Goal: Task Accomplishment & Management: Manage account settings

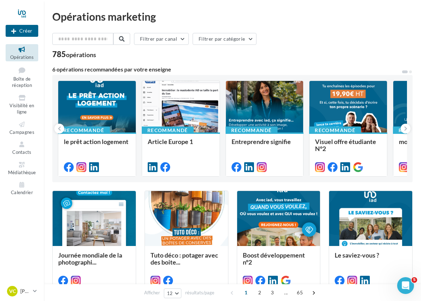
click at [408, 284] on icon "Ouvrir le Messenger Intercom" at bounding box center [406, 286] width 12 height 12
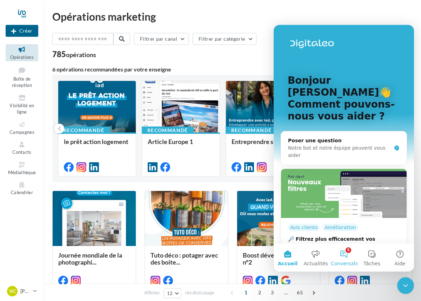
click at [346, 254] on button "5 Conversations" at bounding box center [344, 258] width 28 height 28
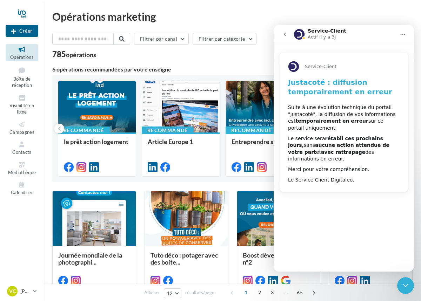
scroll to position [0, 0]
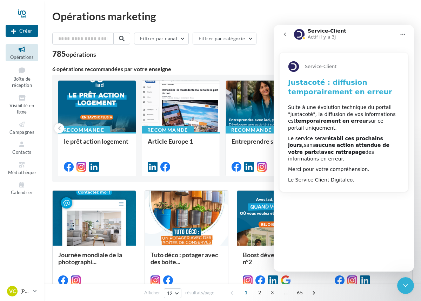
click at [284, 34] on icon "go back" at bounding box center [285, 35] width 6 height 6
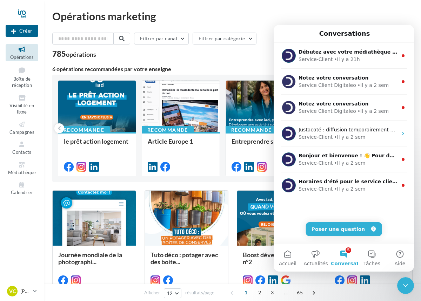
click at [248, 14] on div "Opérations marketing" at bounding box center [232, 16] width 360 height 11
click at [21, 100] on icon at bounding box center [22, 98] width 28 height 8
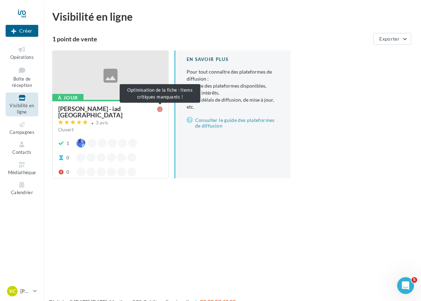
click at [160, 110] on icon at bounding box center [160, 110] width 6 height 6
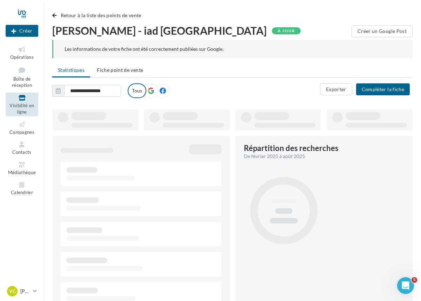
type input "**********"
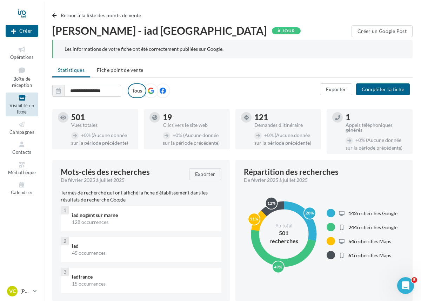
click at [165, 91] on icon at bounding box center [163, 91] width 6 height 6
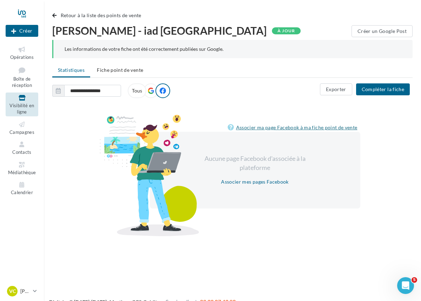
click at [269, 129] on link "Associer ma page Facebook à ma fiche point de vente" at bounding box center [294, 128] width 133 height 8
click at [387, 90] on button "Compléter la fiche" at bounding box center [383, 90] width 54 height 12
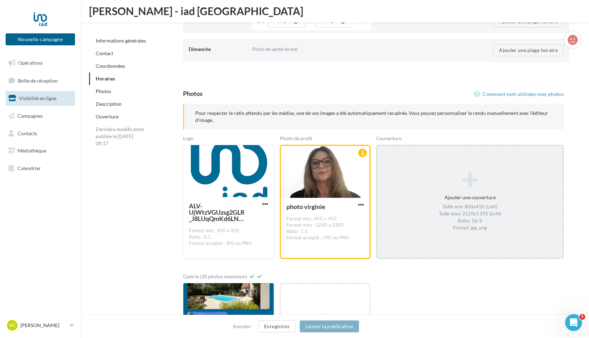
scroll to position [861, 0]
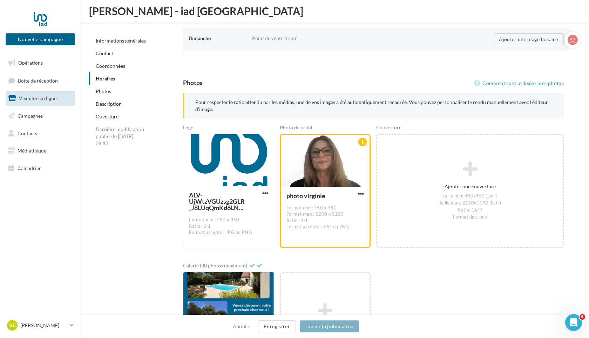
click at [105, 43] on link "Informations générales" at bounding box center [121, 41] width 50 height 6
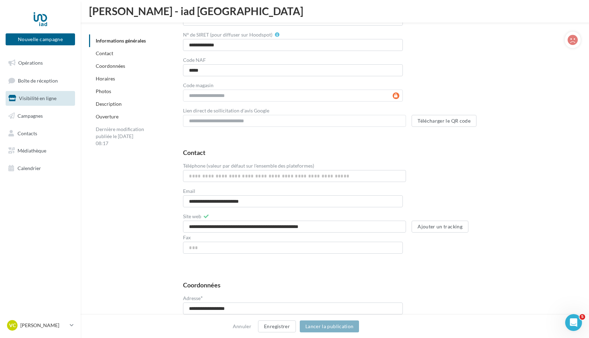
scroll to position [174, 0]
click at [421, 229] on button "Ajouter un tracking" at bounding box center [440, 227] width 57 height 12
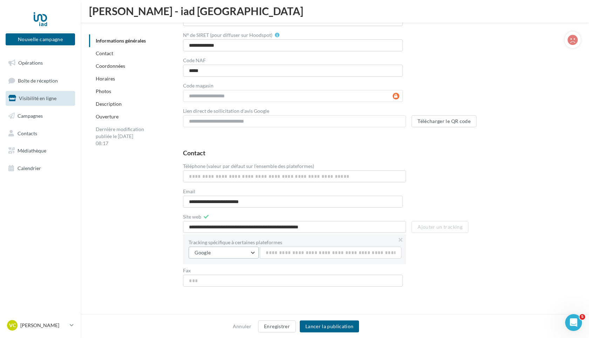
click at [252, 252] on button "Google" at bounding box center [224, 252] width 70 height 12
click at [401, 239] on button at bounding box center [400, 239] width 11 height 11
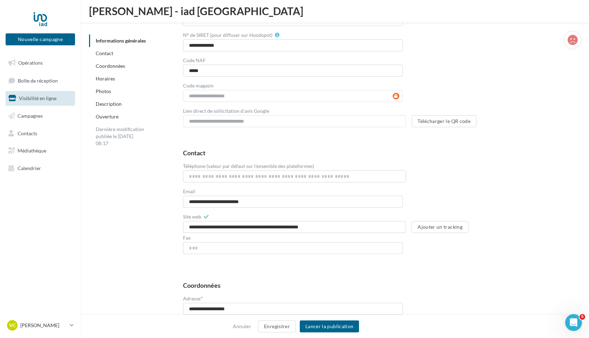
click at [114, 104] on link "Description" at bounding box center [109, 104] width 26 height 6
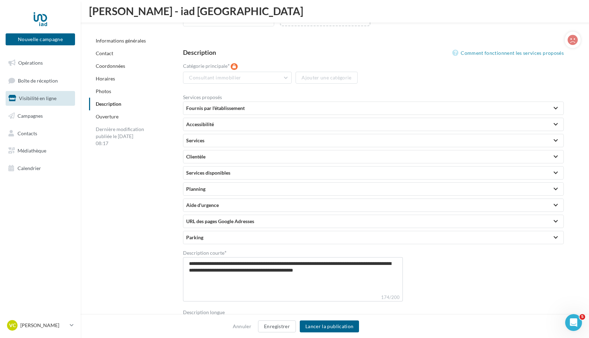
click at [421, 222] on div at bounding box center [556, 221] width 10 height 13
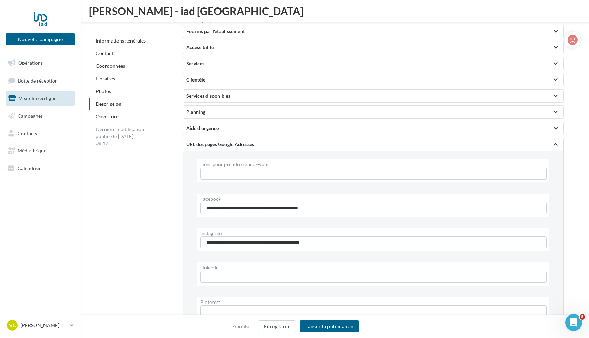
scroll to position [1325, 0]
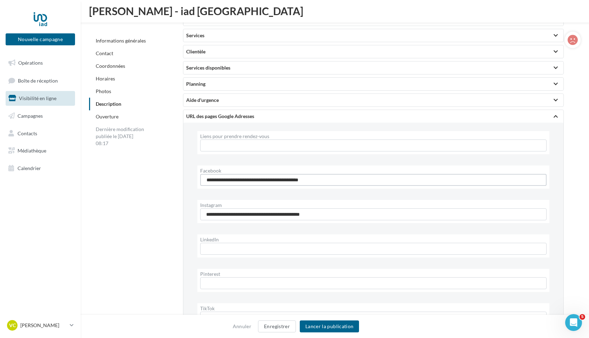
drag, startPoint x: 204, startPoint y: 179, endPoint x: 342, endPoint y: 186, distance: 138.4
click at [342, 186] on div "**********" at bounding box center [374, 176] width 352 height 23
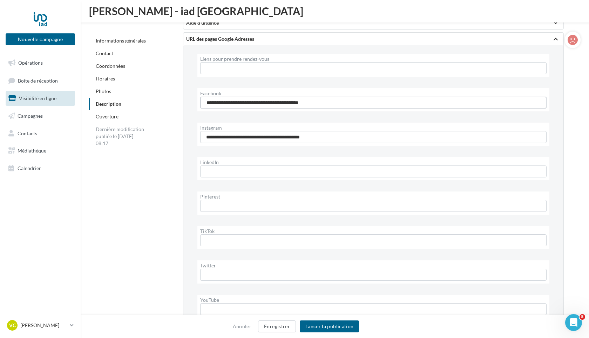
scroll to position [1404, 0]
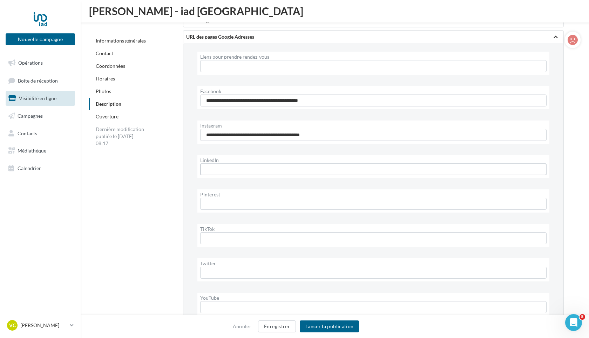
click at [262, 170] on input "LinkedIn" at bounding box center [373, 169] width 347 height 12
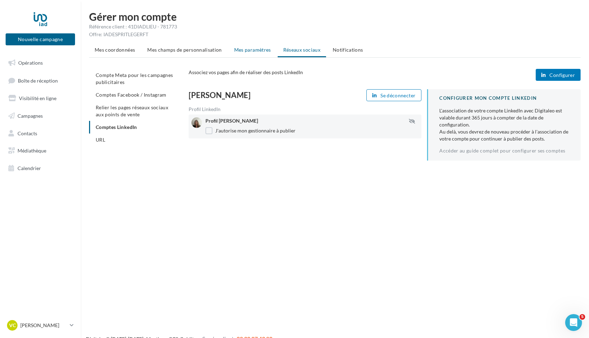
click at [255, 51] on span "Mes paramètres" at bounding box center [252, 50] width 37 height 6
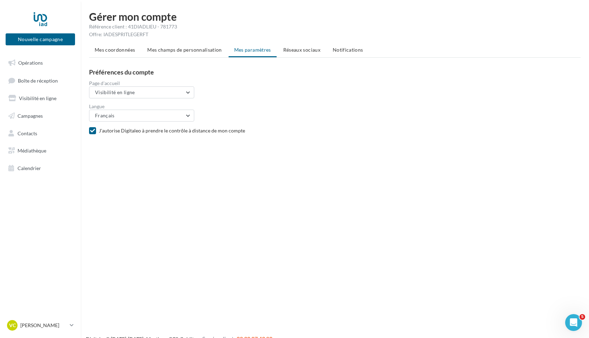
click at [310, 51] on span "Réseaux sociaux" at bounding box center [302, 50] width 37 height 6
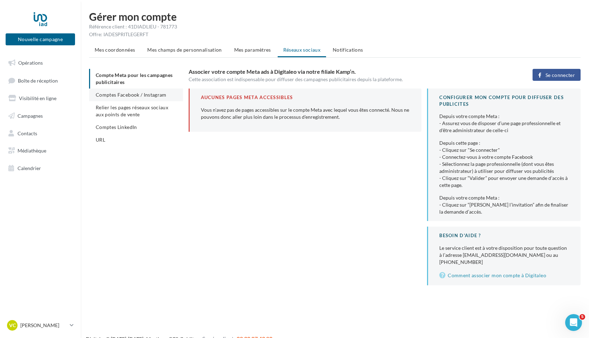
click at [146, 94] on span "Comptes Facebook / Instagram" at bounding box center [131, 95] width 71 height 6
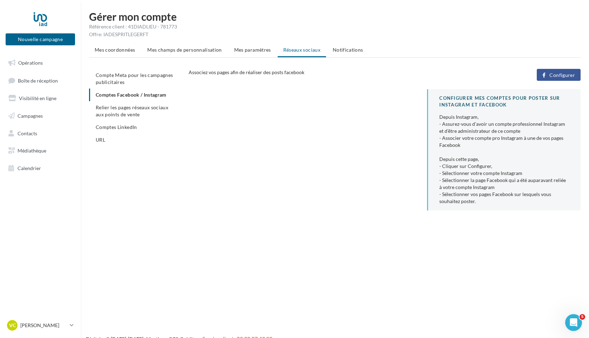
click at [572, 74] on span "Configurer" at bounding box center [563, 75] width 26 height 6
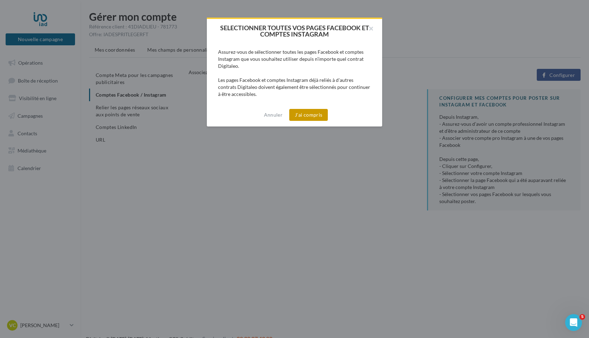
click at [309, 113] on button "J'ai compris" at bounding box center [308, 115] width 39 height 12
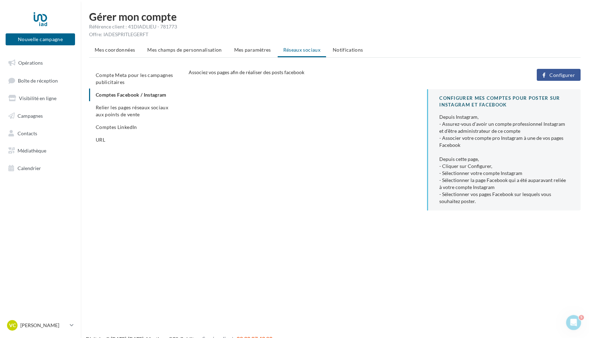
click at [559, 73] on span "Configurer" at bounding box center [563, 75] width 26 height 6
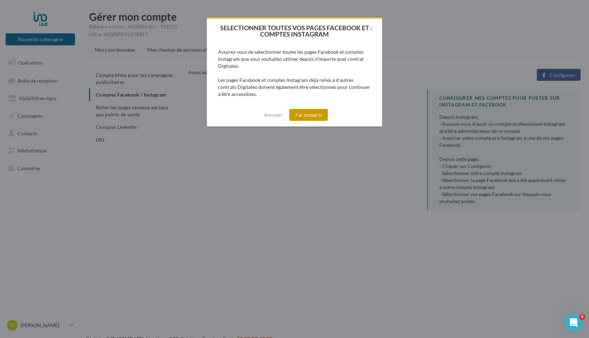
click at [308, 116] on button "J'ai compris" at bounding box center [308, 115] width 39 height 12
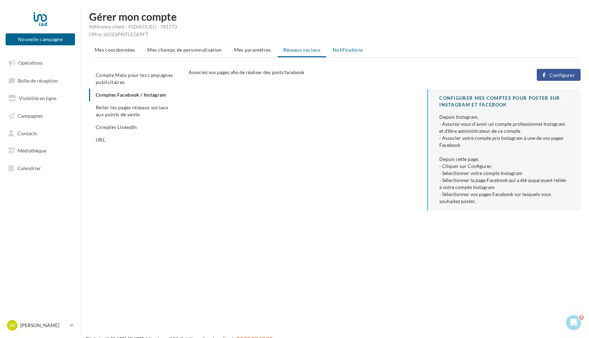
click at [341, 52] on span "Notifications" at bounding box center [348, 50] width 31 height 6
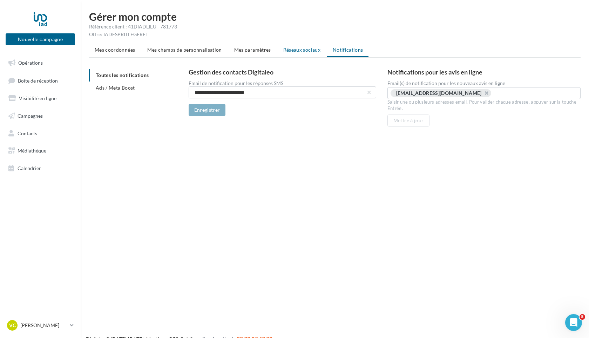
click at [304, 51] on span "Réseaux sociaux" at bounding box center [302, 50] width 37 height 6
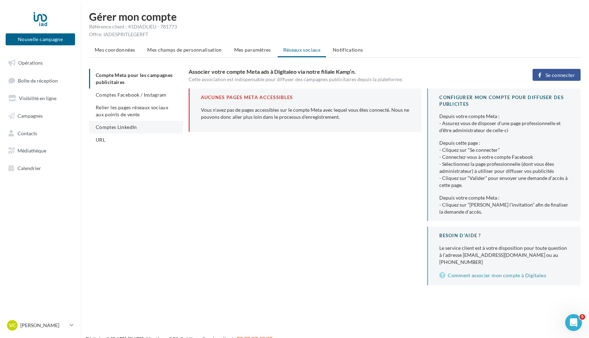
click at [108, 129] on span "Comptes LinkedIn" at bounding box center [116, 127] width 41 height 6
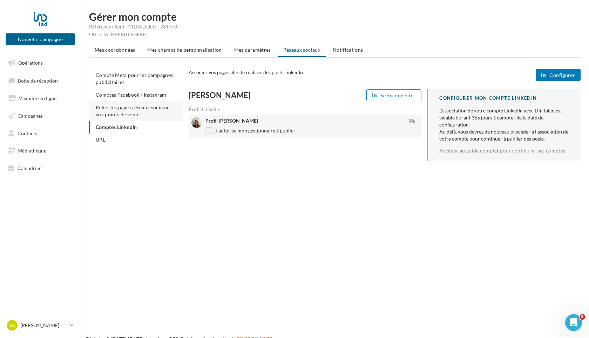
click at [105, 109] on span "Relier les pages réseaux sociaux aux points de vente" at bounding box center [132, 110] width 73 height 13
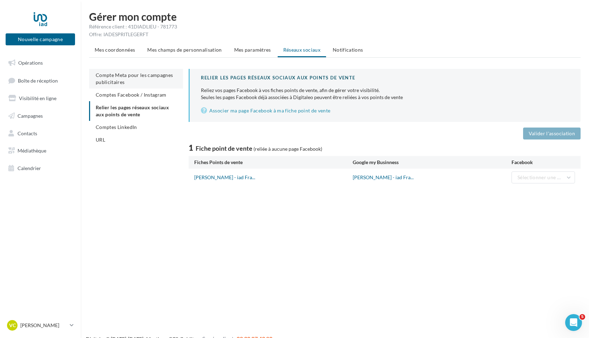
click at [116, 77] on span "Compte Meta pour les campagnes publicitaires" at bounding box center [135, 78] width 78 height 13
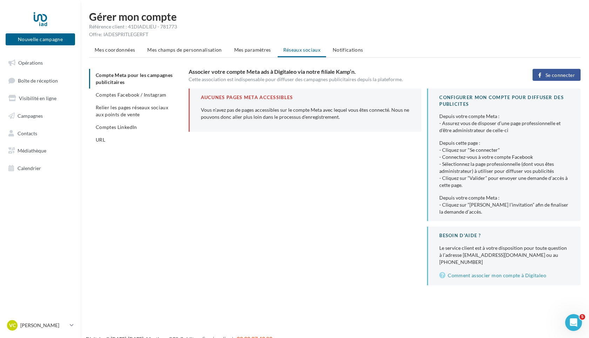
click at [568, 72] on span "Se connecter" at bounding box center [560, 75] width 29 height 6
click at [99, 142] on span "URL" at bounding box center [100, 139] width 9 height 6
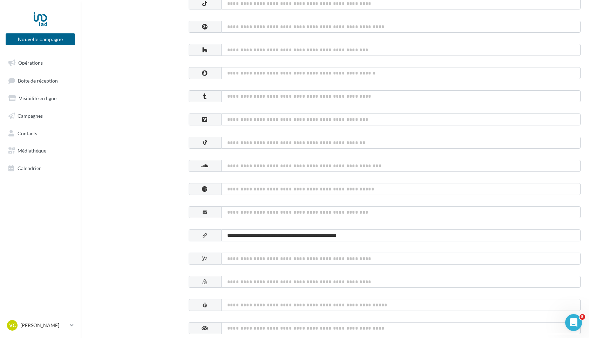
scroll to position [301, 0]
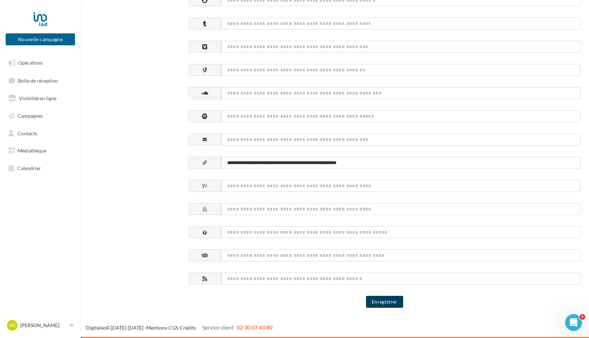
click at [395, 302] on button "Enregistrer" at bounding box center [384, 301] width 37 height 12
click at [28, 64] on span "Opérations" at bounding box center [30, 63] width 25 height 6
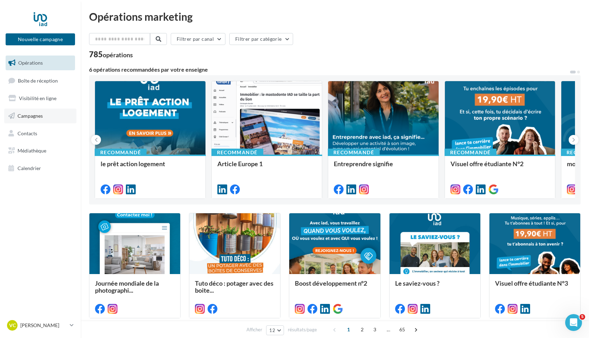
click at [28, 116] on span "Campagnes" at bounding box center [30, 116] width 25 height 6
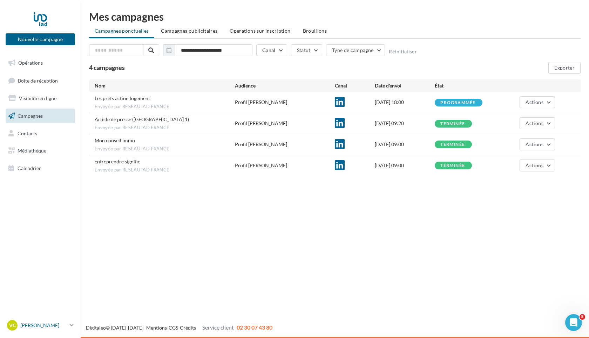
click at [22, 325] on p "[PERSON_NAME]" at bounding box center [43, 324] width 47 height 7
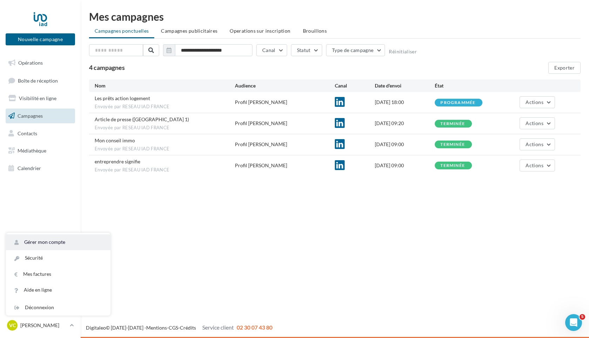
click at [42, 239] on link "Gérer mon compte" at bounding box center [58, 242] width 105 height 16
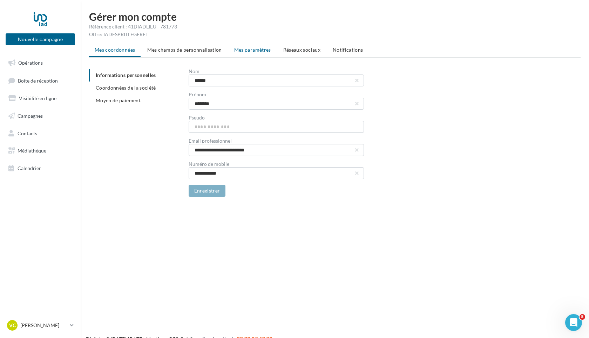
click at [249, 51] on span "Mes paramètres" at bounding box center [252, 50] width 37 height 6
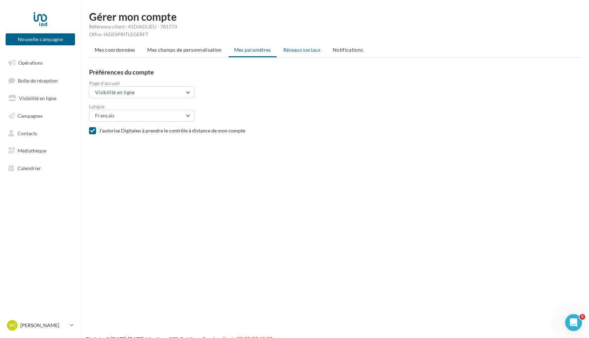
click at [295, 50] on span "Réseaux sociaux" at bounding box center [302, 50] width 37 height 6
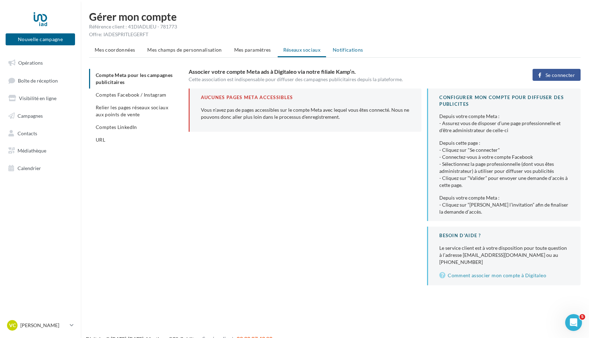
click at [342, 51] on span "Notifications" at bounding box center [348, 50] width 31 height 6
